Goal: Browse casually

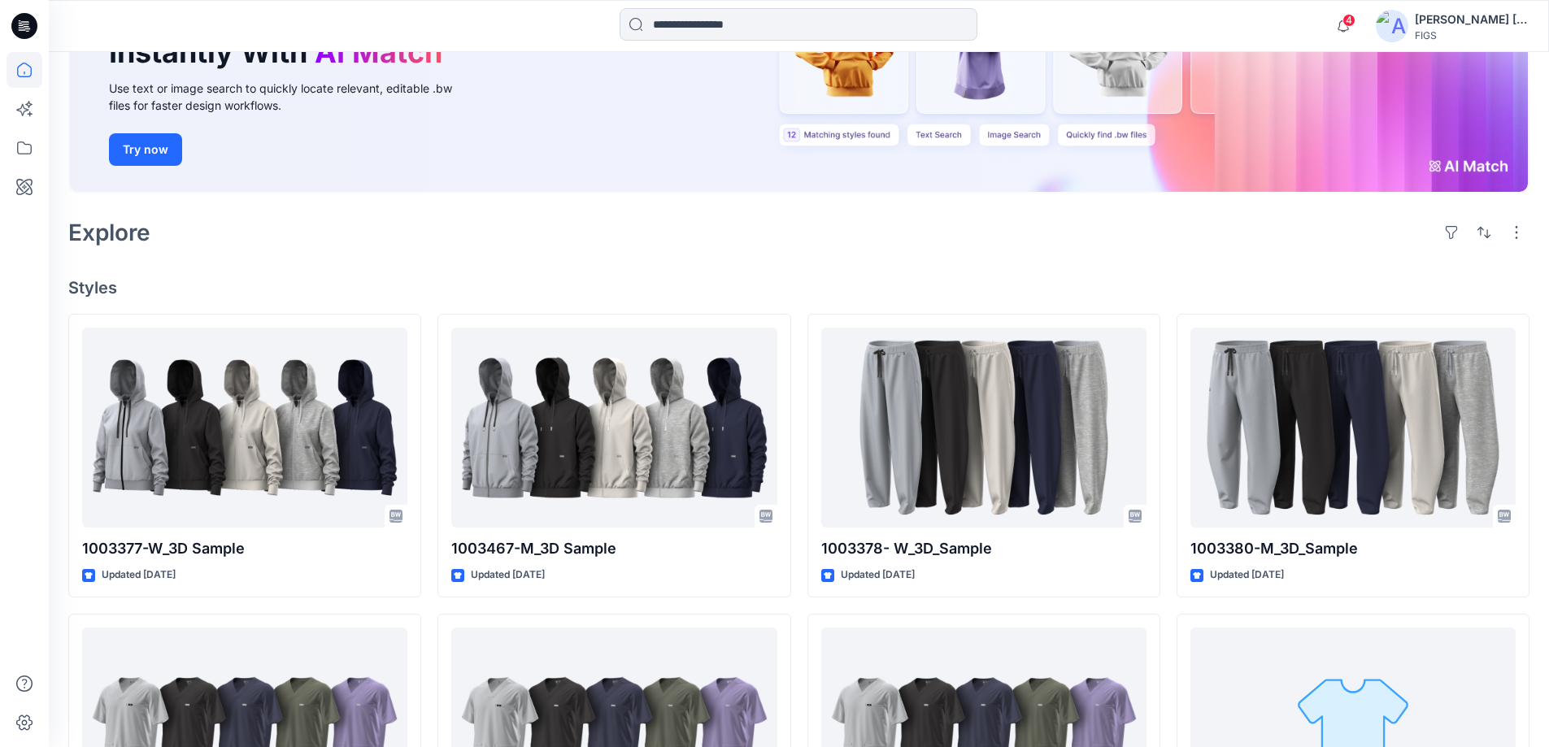
scroll to position [488, 0]
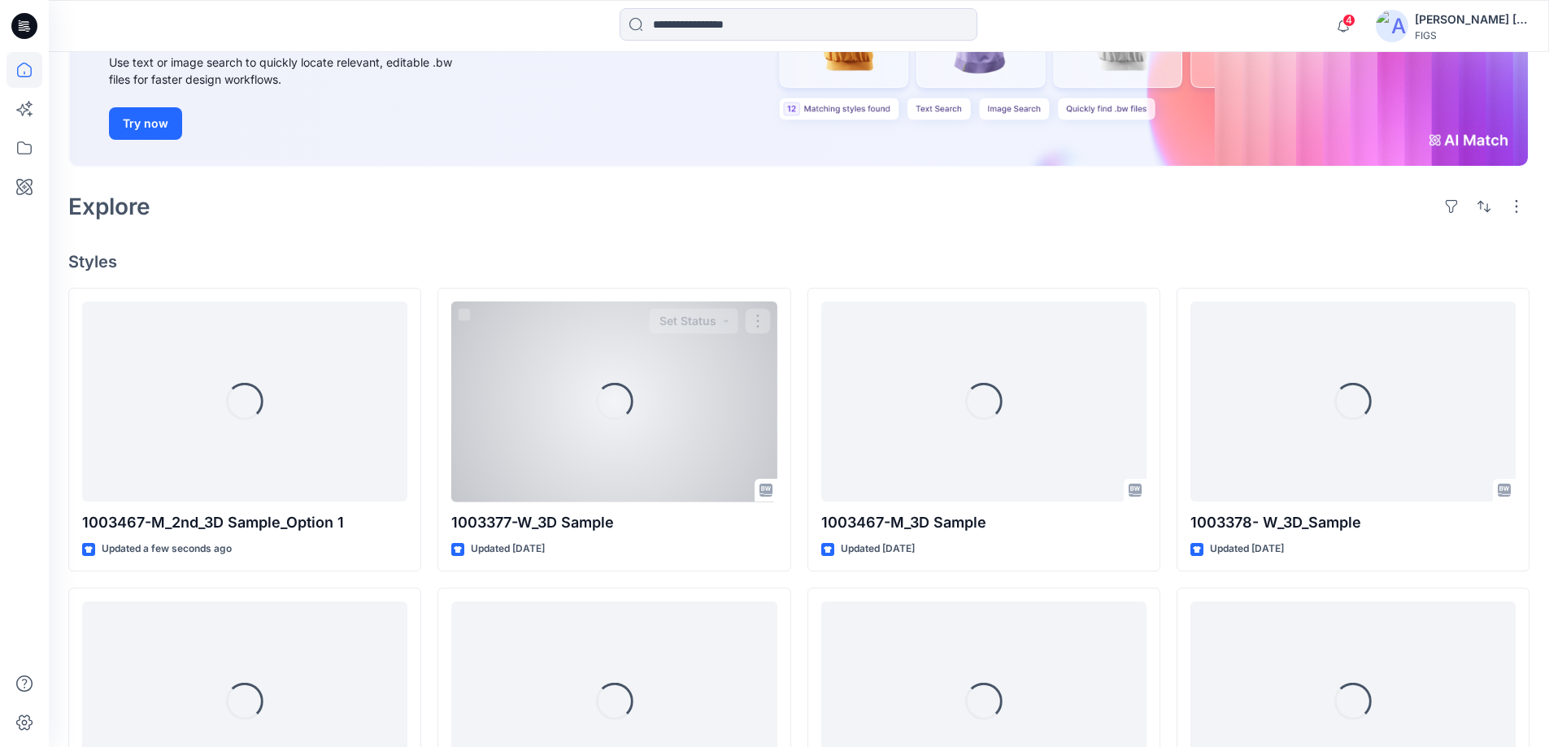
scroll to position [244, 0]
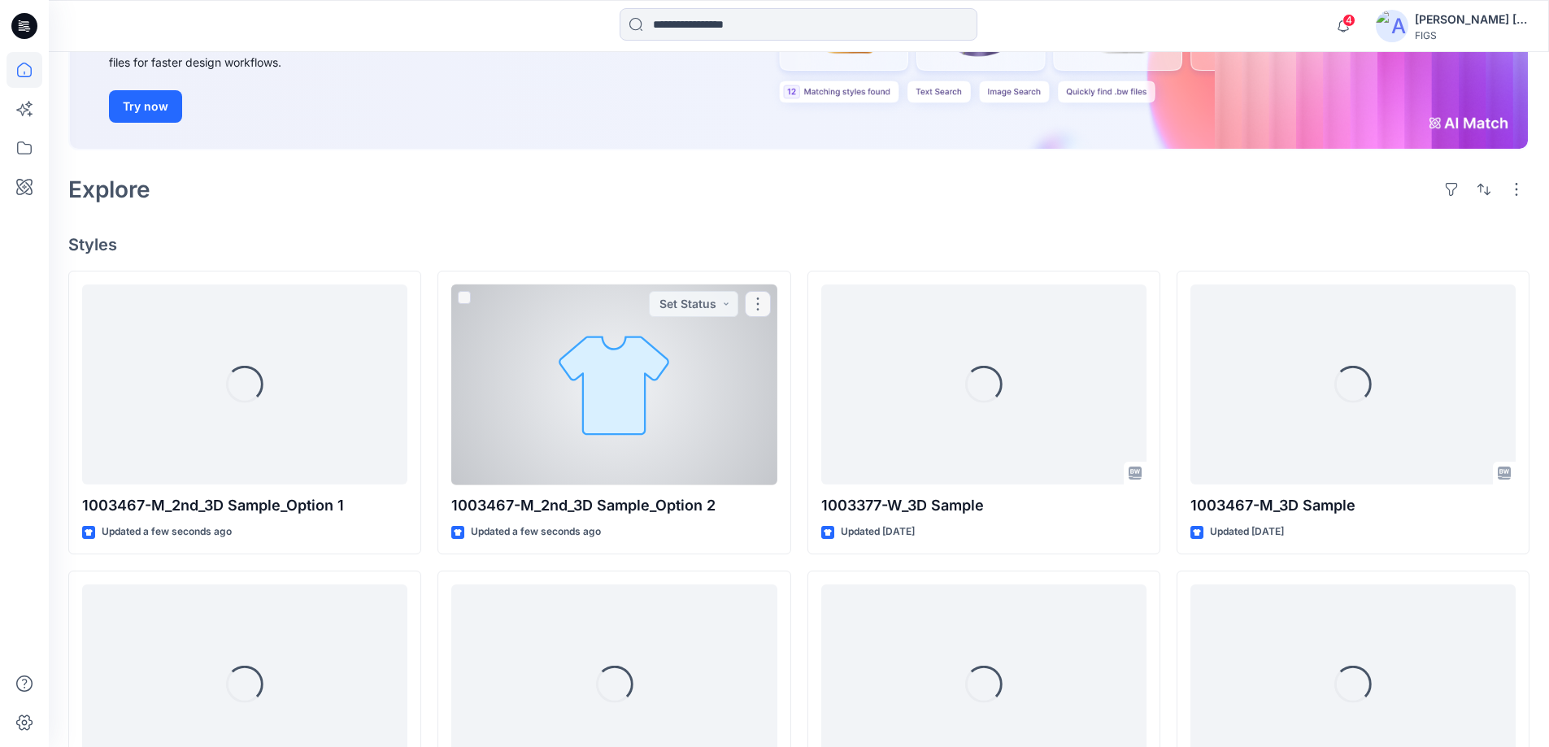
scroll to position [325, 0]
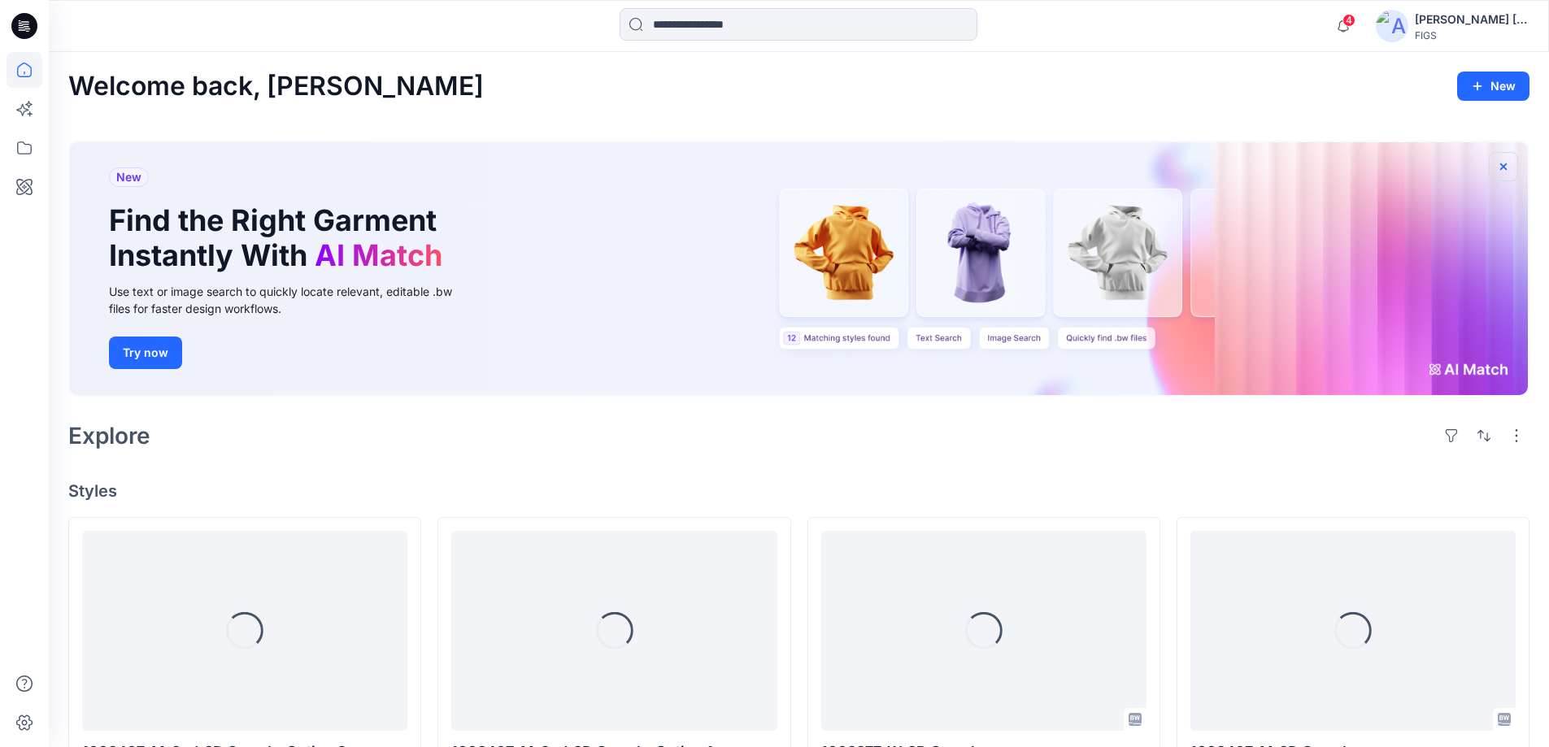
click at [1503, 163] on icon "button" at bounding box center [1503, 166] width 13 height 13
